Goal: Navigation & Orientation: Find specific page/section

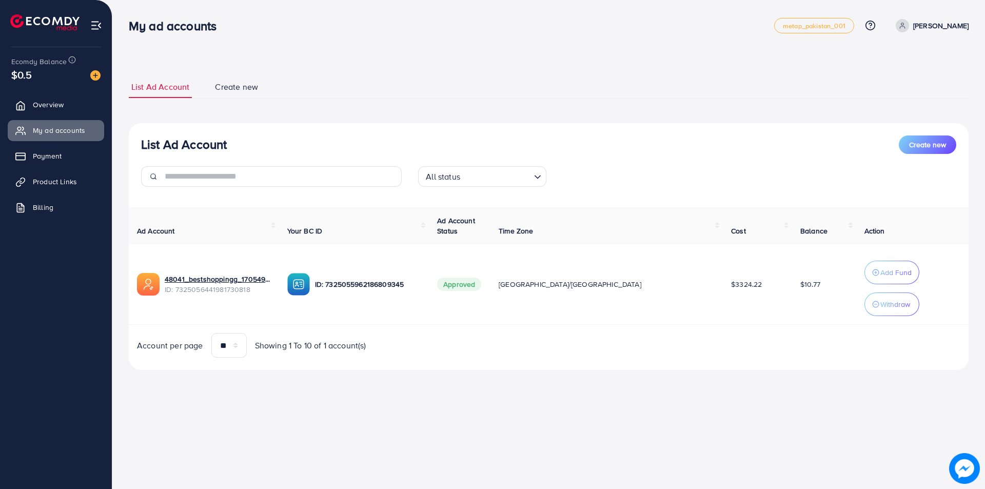
click at [60, 105] on span "Overview" at bounding box center [48, 105] width 31 height 10
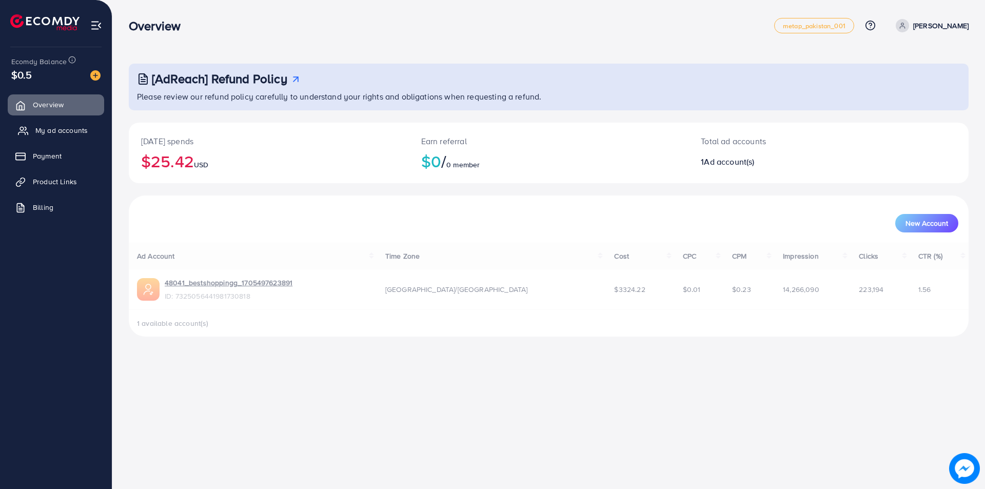
click at [63, 134] on span "My ad accounts" at bounding box center [61, 130] width 52 height 10
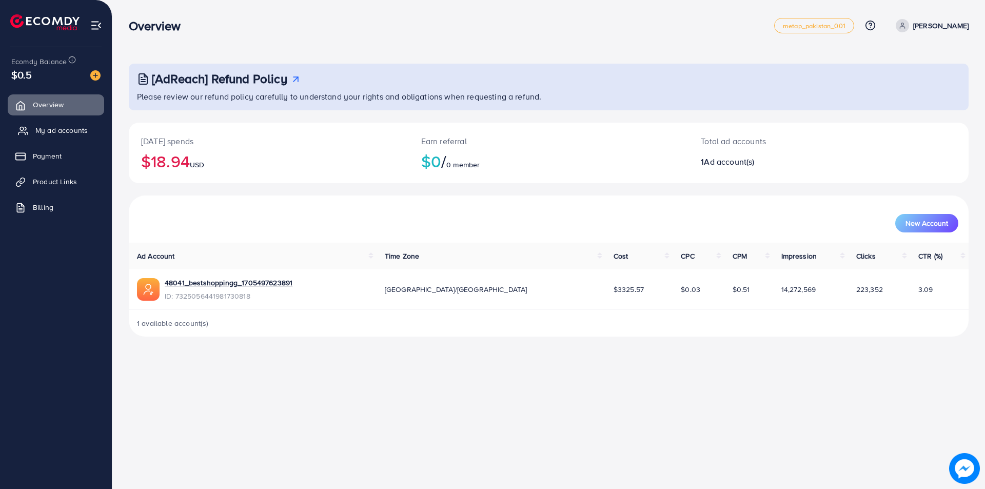
click at [63, 130] on span "My ad accounts" at bounding box center [61, 130] width 52 height 10
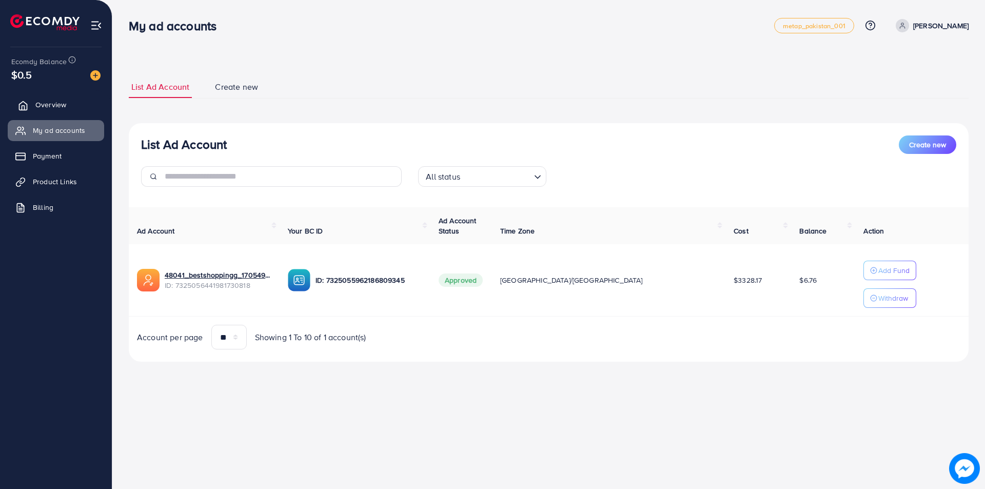
click at [36, 107] on span "Overview" at bounding box center [50, 105] width 31 height 10
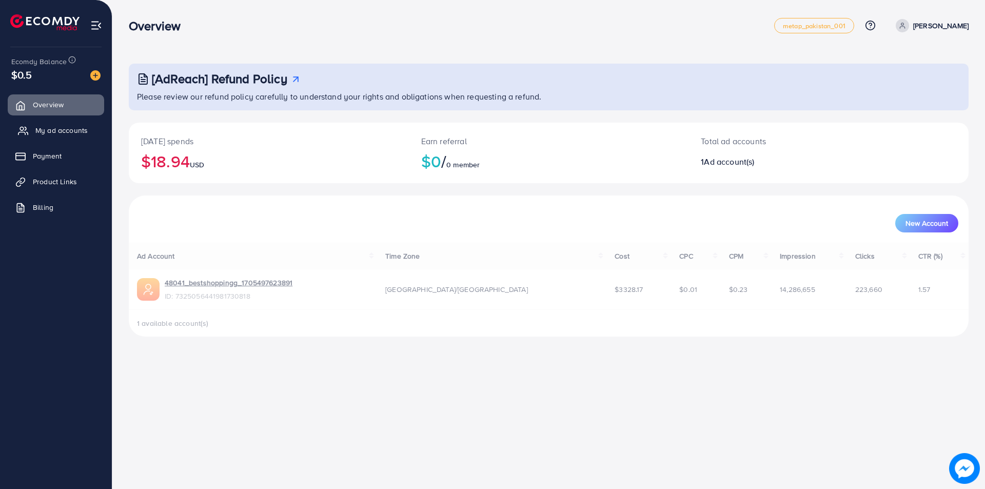
click at [41, 127] on span "My ad accounts" at bounding box center [61, 130] width 52 height 10
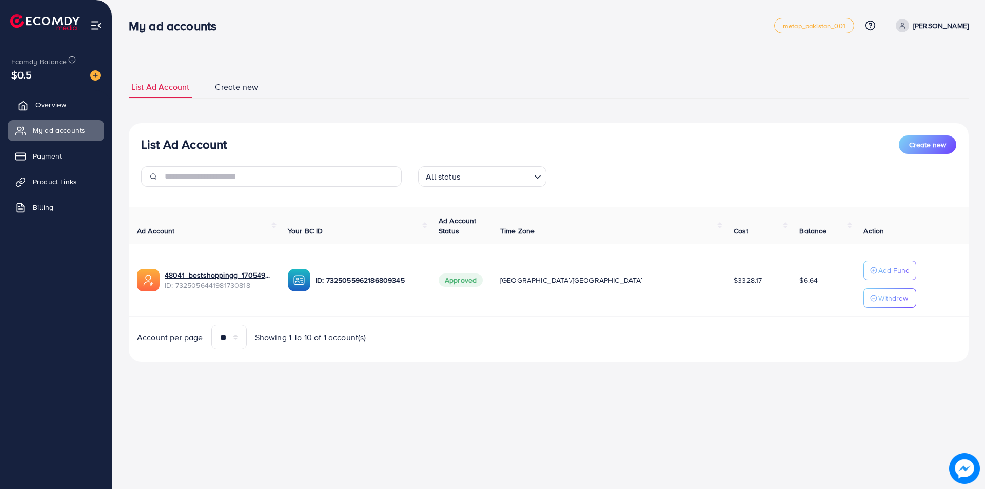
click at [54, 114] on link "Overview" at bounding box center [56, 104] width 96 height 21
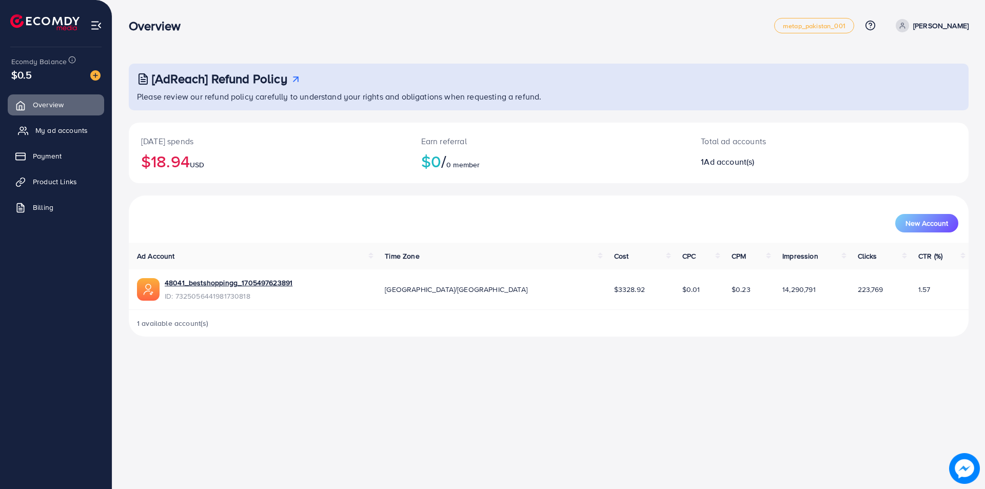
click at [47, 132] on span "My ad accounts" at bounding box center [61, 130] width 52 height 10
